Goal: Information Seeking & Learning: Learn about a topic

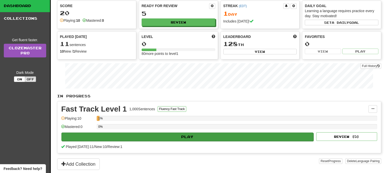
scroll to position [23, 0]
click at [180, 137] on button "Play" at bounding box center [187, 137] width 252 height 9
select select "**"
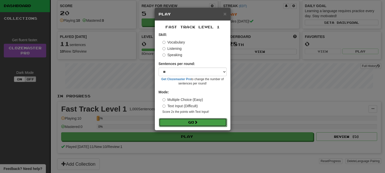
click at [187, 122] on button "Go" at bounding box center [193, 122] width 68 height 9
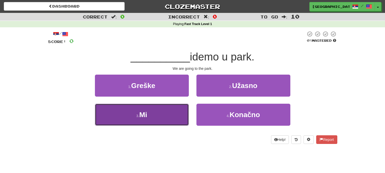
click at [148, 124] on button "3 . Mi" at bounding box center [142, 115] width 94 height 22
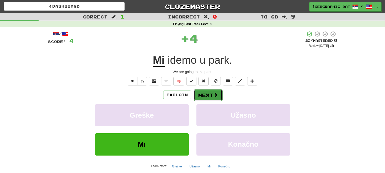
click at [205, 94] on button "Next" at bounding box center [208, 96] width 28 height 12
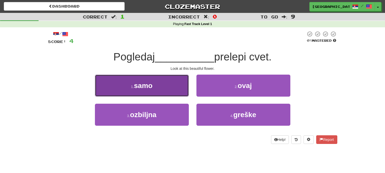
click at [165, 89] on button "1 . samo" at bounding box center [142, 86] width 94 height 22
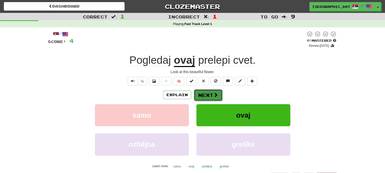
click at [217, 98] on button "Next" at bounding box center [208, 96] width 28 height 12
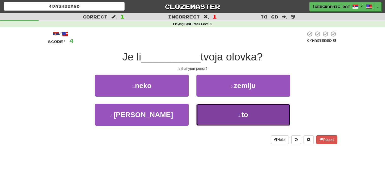
click at [222, 117] on button "4 . to" at bounding box center [243, 115] width 94 height 22
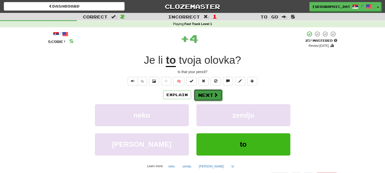
click at [203, 95] on button "Next" at bounding box center [208, 96] width 28 height 12
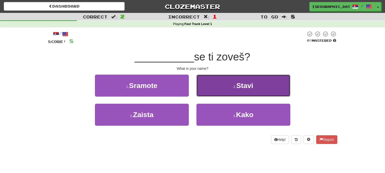
click at [237, 90] on button "2 . Stavi" at bounding box center [243, 86] width 94 height 22
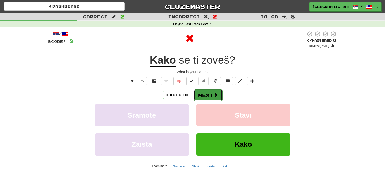
click at [215, 93] on span at bounding box center [215, 95] width 5 height 5
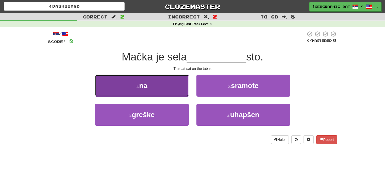
click at [160, 91] on button "1 . na" at bounding box center [142, 86] width 94 height 22
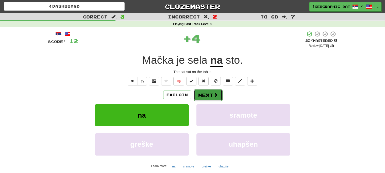
click at [208, 95] on button "Next" at bounding box center [208, 96] width 28 height 12
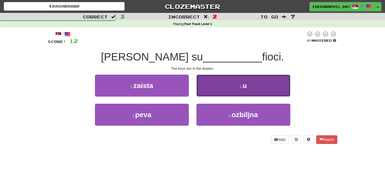
click at [225, 86] on button "2 . u" at bounding box center [243, 86] width 94 height 22
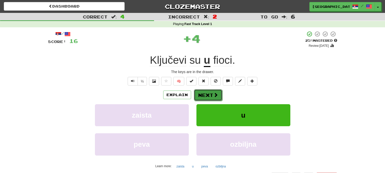
click at [214, 97] on span at bounding box center [215, 95] width 5 height 5
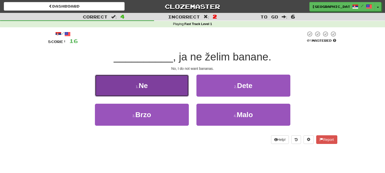
click at [133, 77] on button "1 . Ne" at bounding box center [142, 86] width 94 height 22
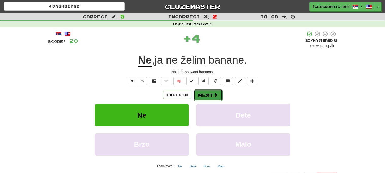
click at [202, 90] on button "Next" at bounding box center [208, 96] width 28 height 12
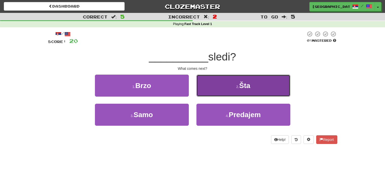
click at [217, 86] on button "2 . Šta" at bounding box center [243, 86] width 94 height 22
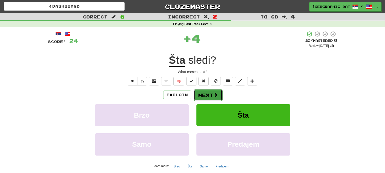
click at [215, 96] on span at bounding box center [215, 95] width 5 height 5
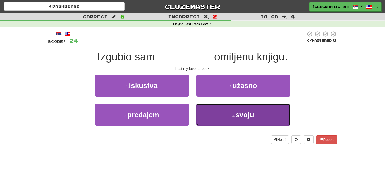
click at [245, 110] on button "4 . svoju" at bounding box center [243, 115] width 94 height 22
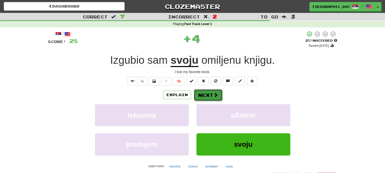
click at [212, 94] on button "Next" at bounding box center [208, 96] width 28 height 12
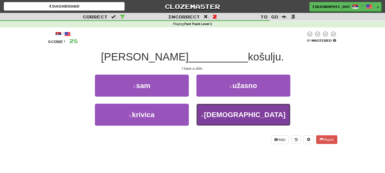
click at [237, 111] on span "imam" at bounding box center [244, 115] width 81 height 8
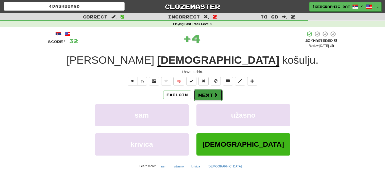
click at [217, 96] on span at bounding box center [215, 95] width 5 height 5
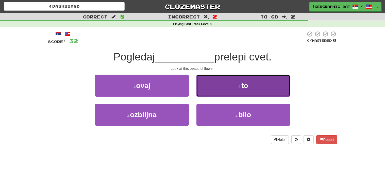
click at [233, 81] on button "2 . to" at bounding box center [243, 86] width 94 height 22
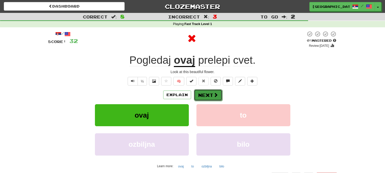
click at [210, 97] on button "Next" at bounding box center [208, 96] width 28 height 12
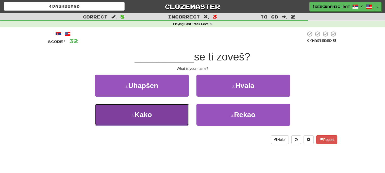
click at [158, 108] on button "3 . Kako" at bounding box center [142, 115] width 94 height 22
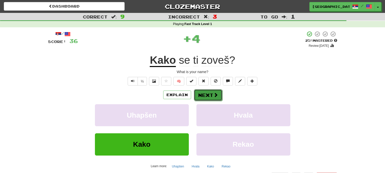
click at [206, 94] on button "Next" at bounding box center [208, 96] width 28 height 12
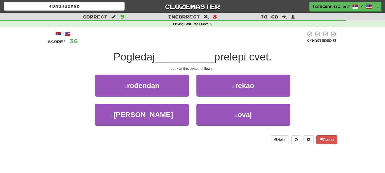
click at [240, 103] on div "2 . rekao" at bounding box center [242, 89] width 101 height 29
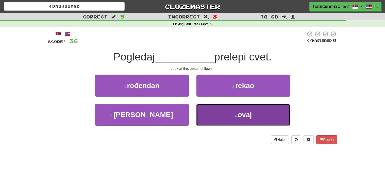
click at [249, 125] on button "4 . ovaj" at bounding box center [243, 115] width 94 height 22
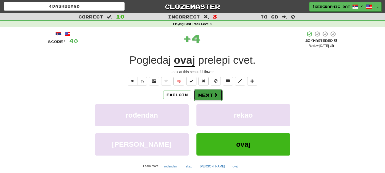
click at [208, 101] on button "Next" at bounding box center [208, 96] width 28 height 12
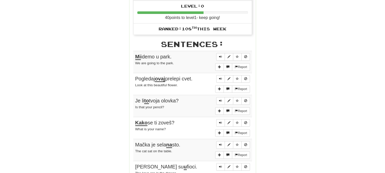
scroll to position [254, 0]
